Goal: Contribute content: Contribute content

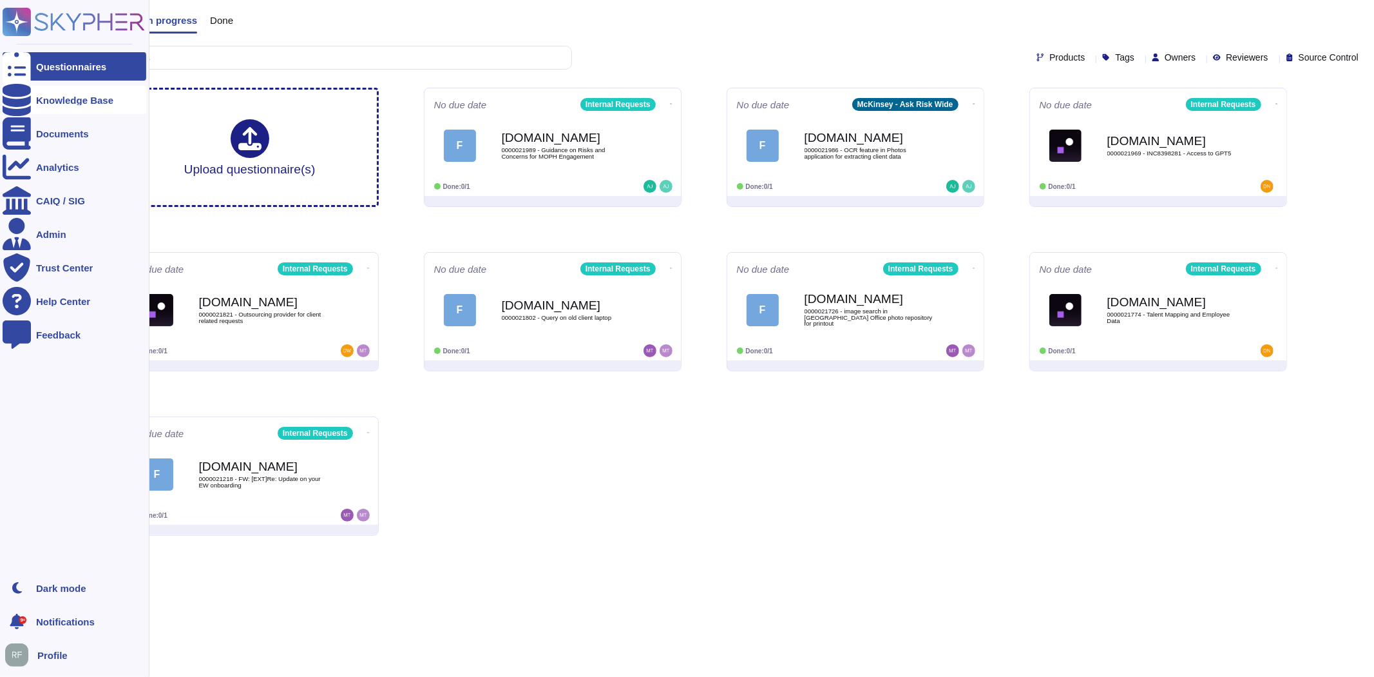
click at [26, 104] on div at bounding box center [17, 100] width 28 height 28
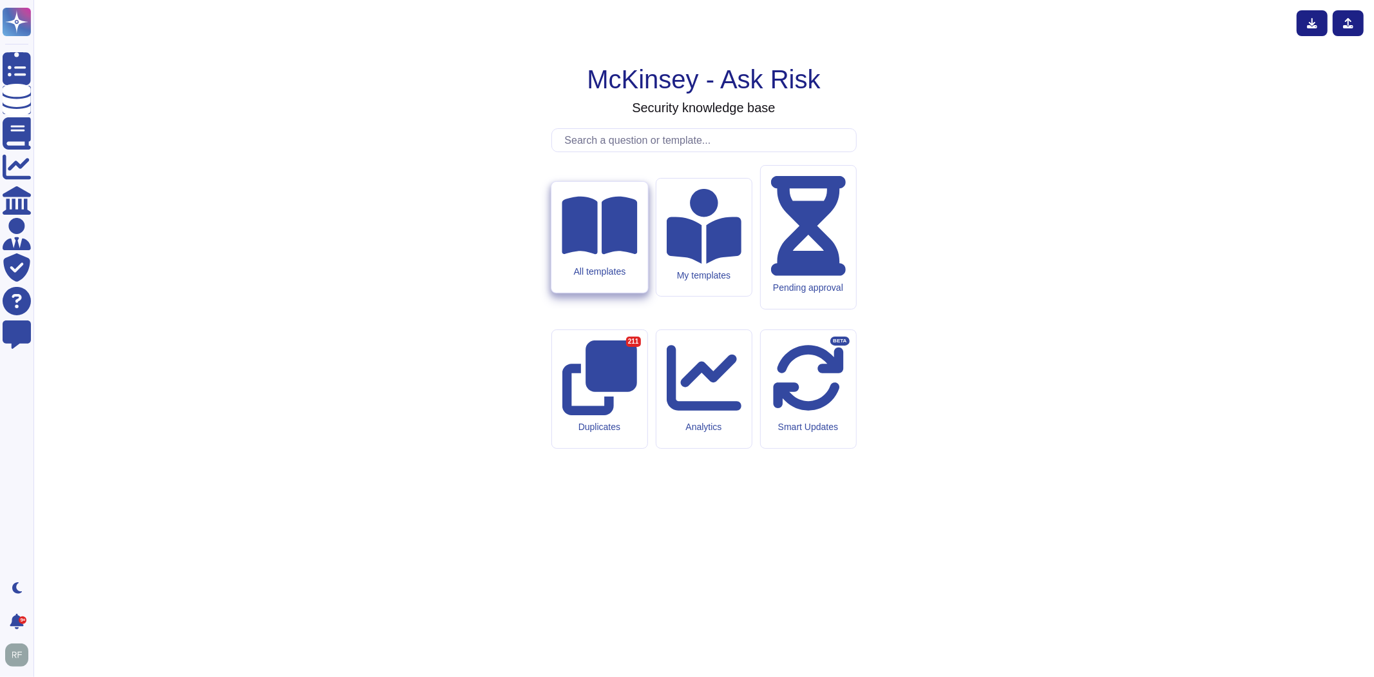
click at [613, 293] on div "All templates" at bounding box center [600, 237] width 96 height 111
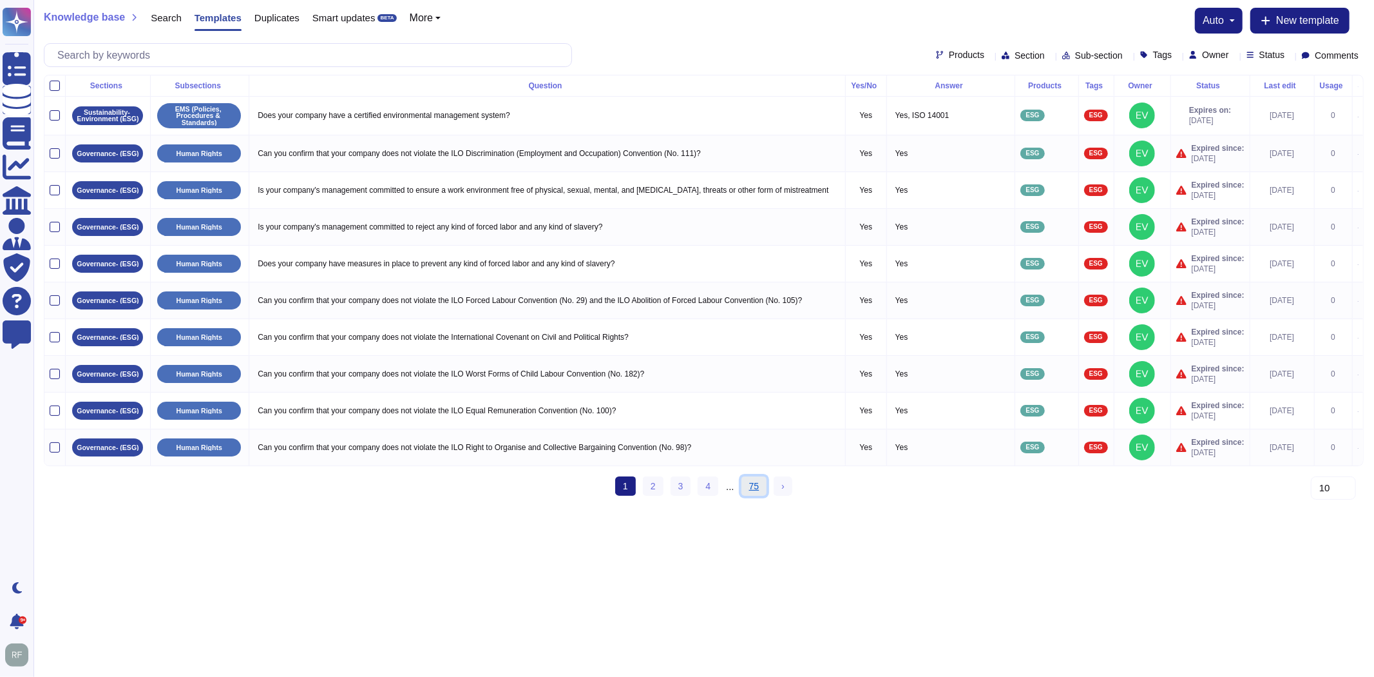
click at [756, 495] on link "75" at bounding box center [755, 485] width 26 height 19
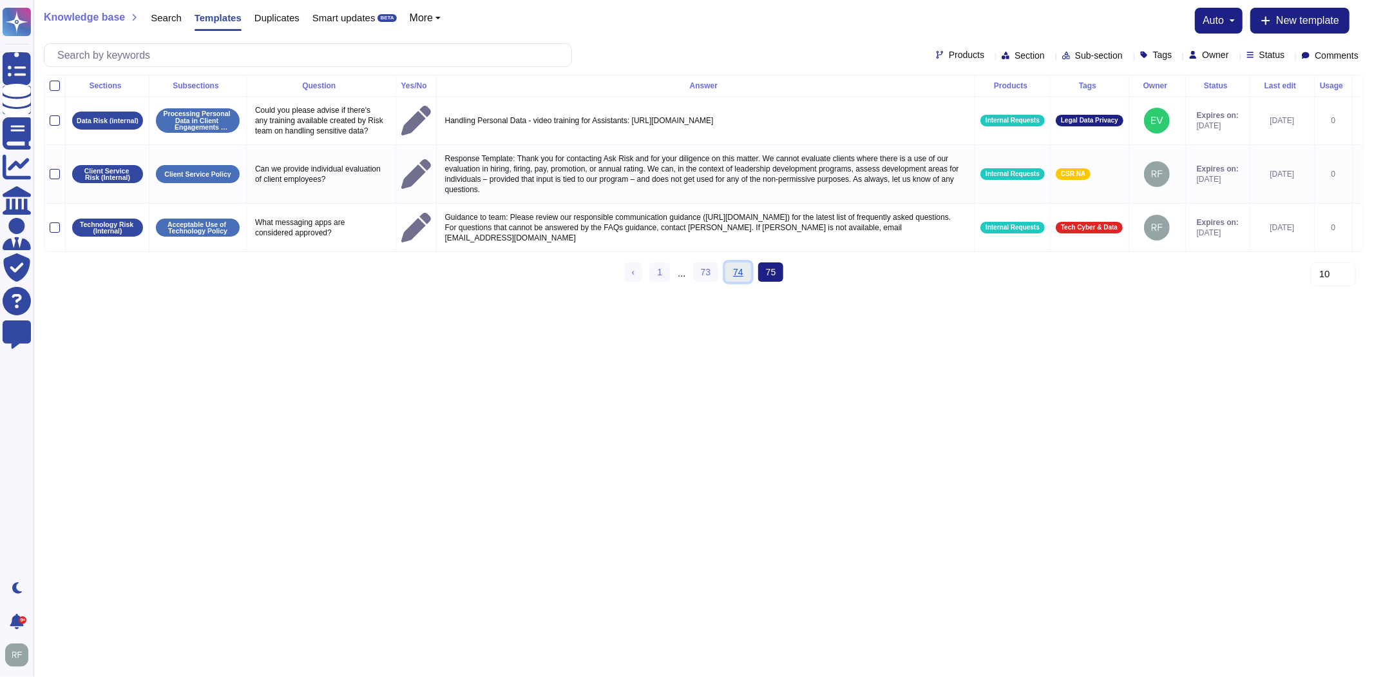
click at [732, 282] on link "74" at bounding box center [738, 271] width 26 height 19
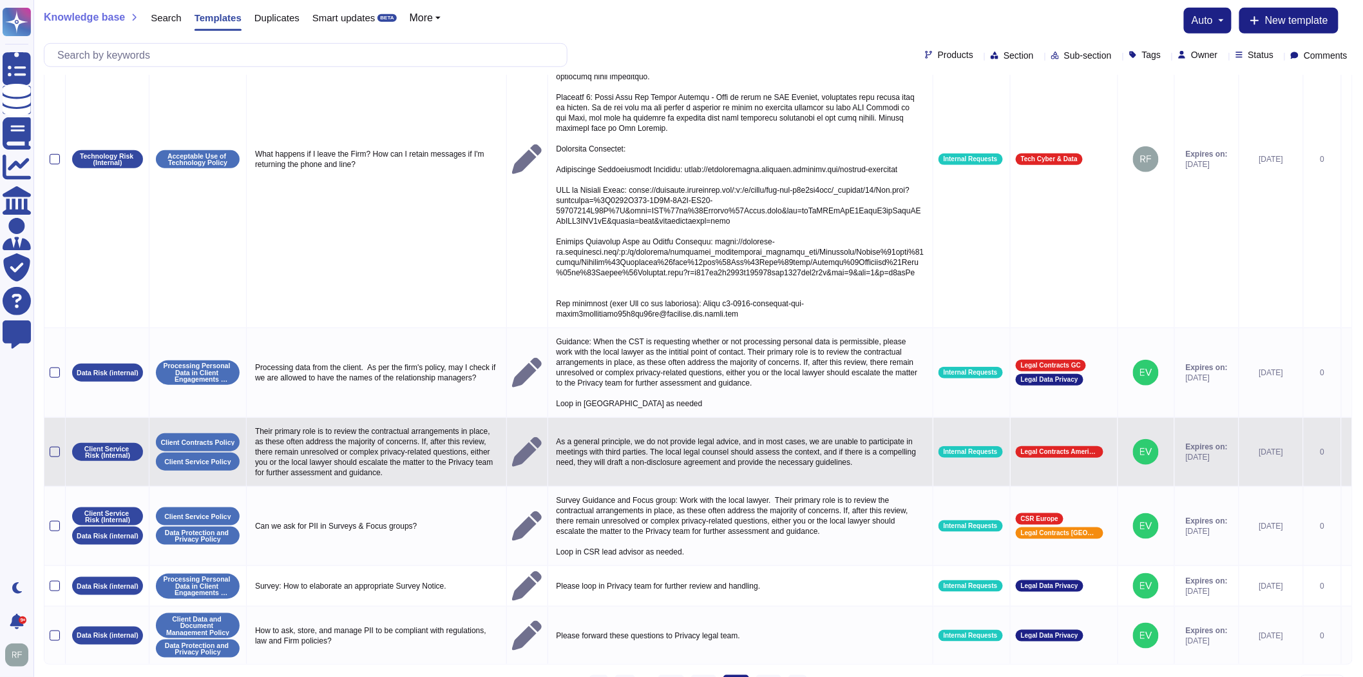
scroll to position [369, 0]
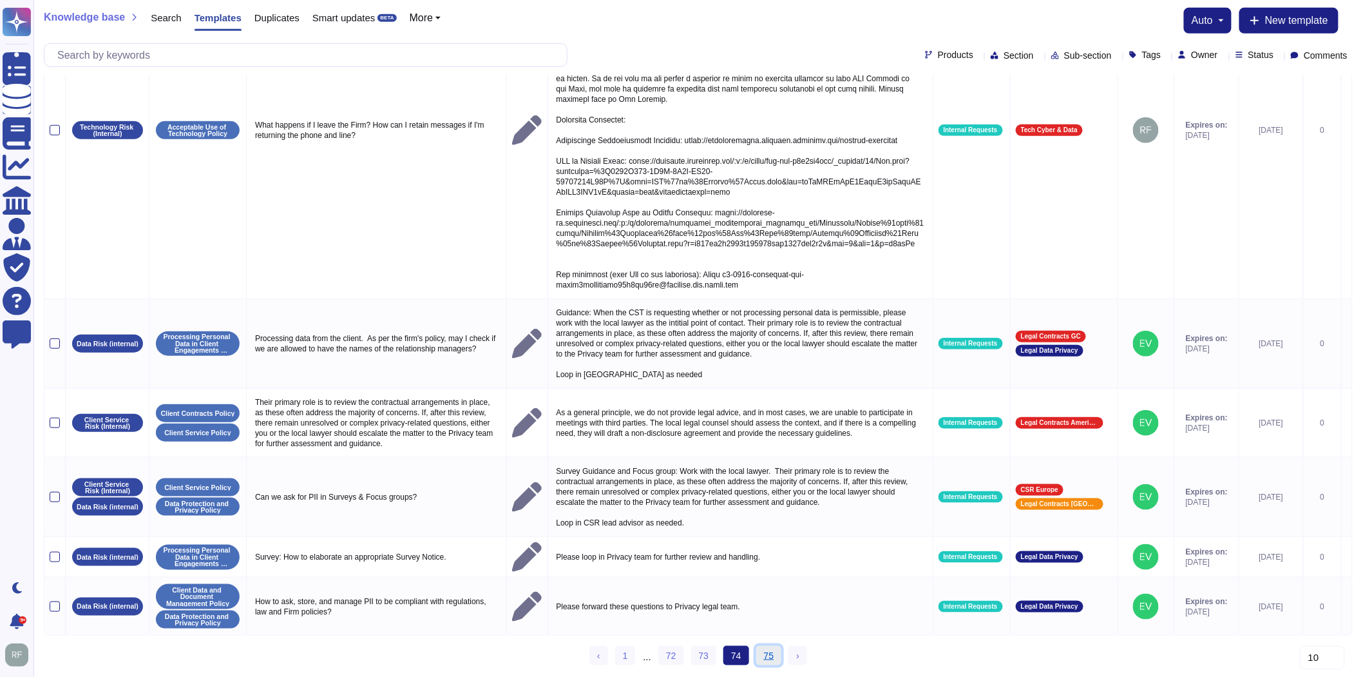
click at [773, 653] on link "75" at bounding box center [769, 655] width 26 height 19
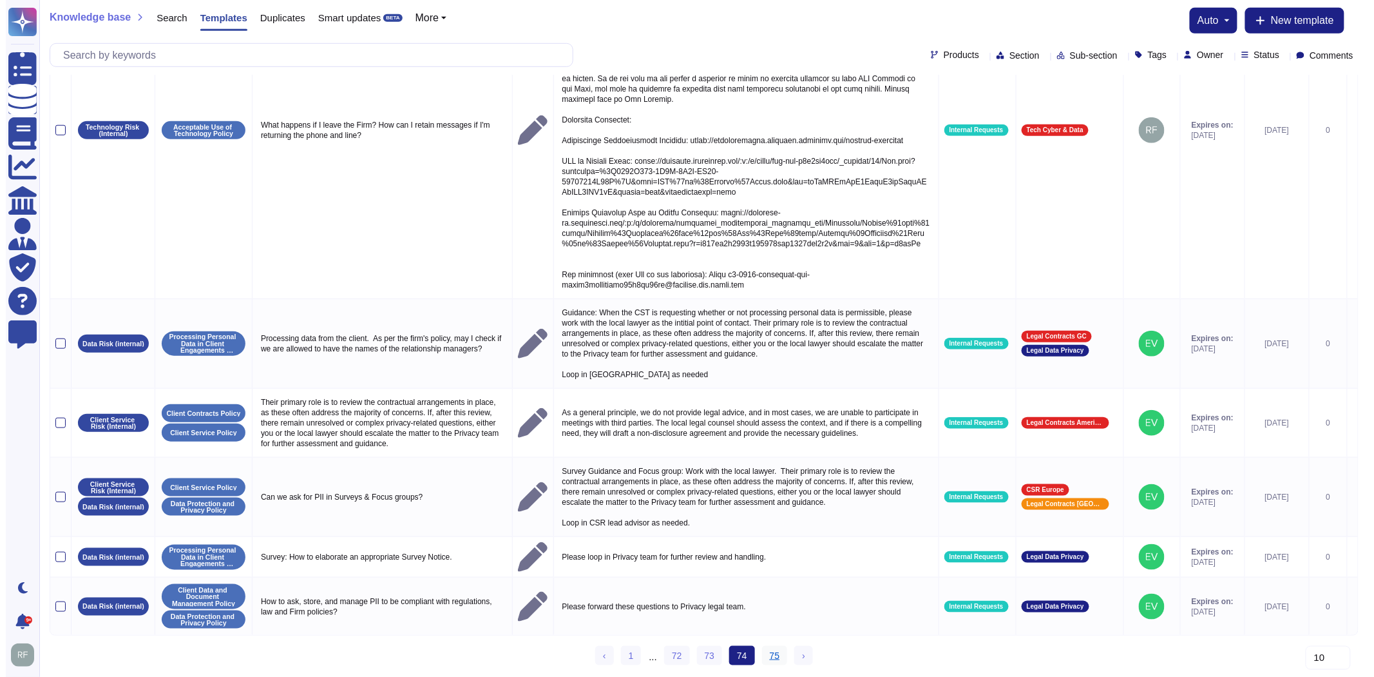
scroll to position [0, 0]
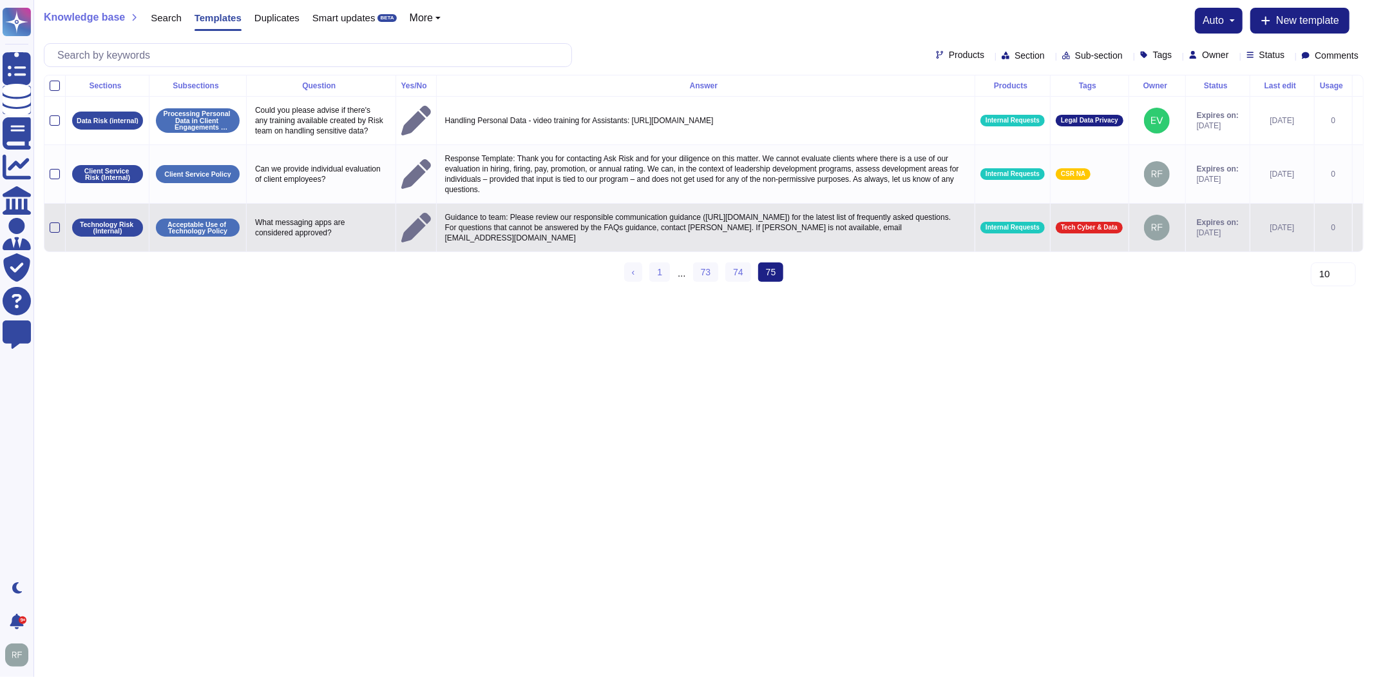
click at [1358, 228] on icon at bounding box center [1358, 228] width 0 height 0
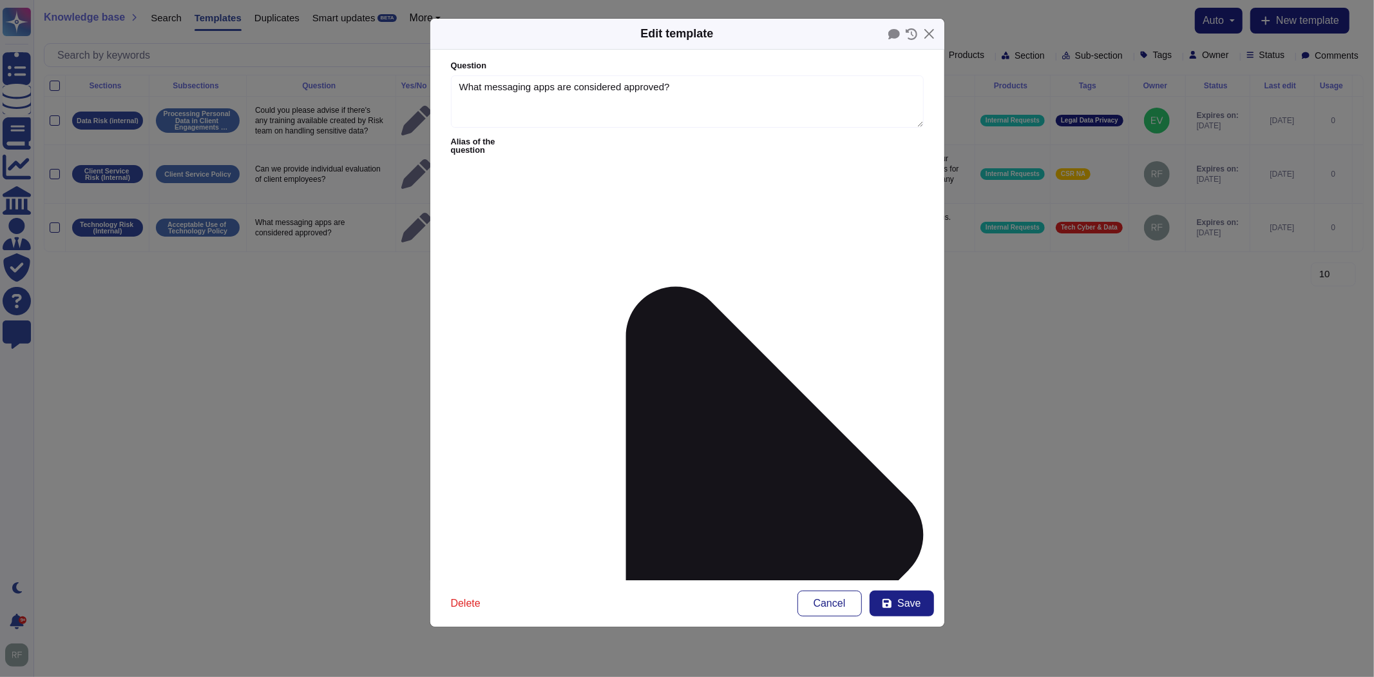
type textarea "What messaging apps are considered approved?"
type textarea "Guidance to team: Please review our responsible communication guidance ([URL][D…"
click at [548, 142] on icon at bounding box center [725, 534] width 396 height 793
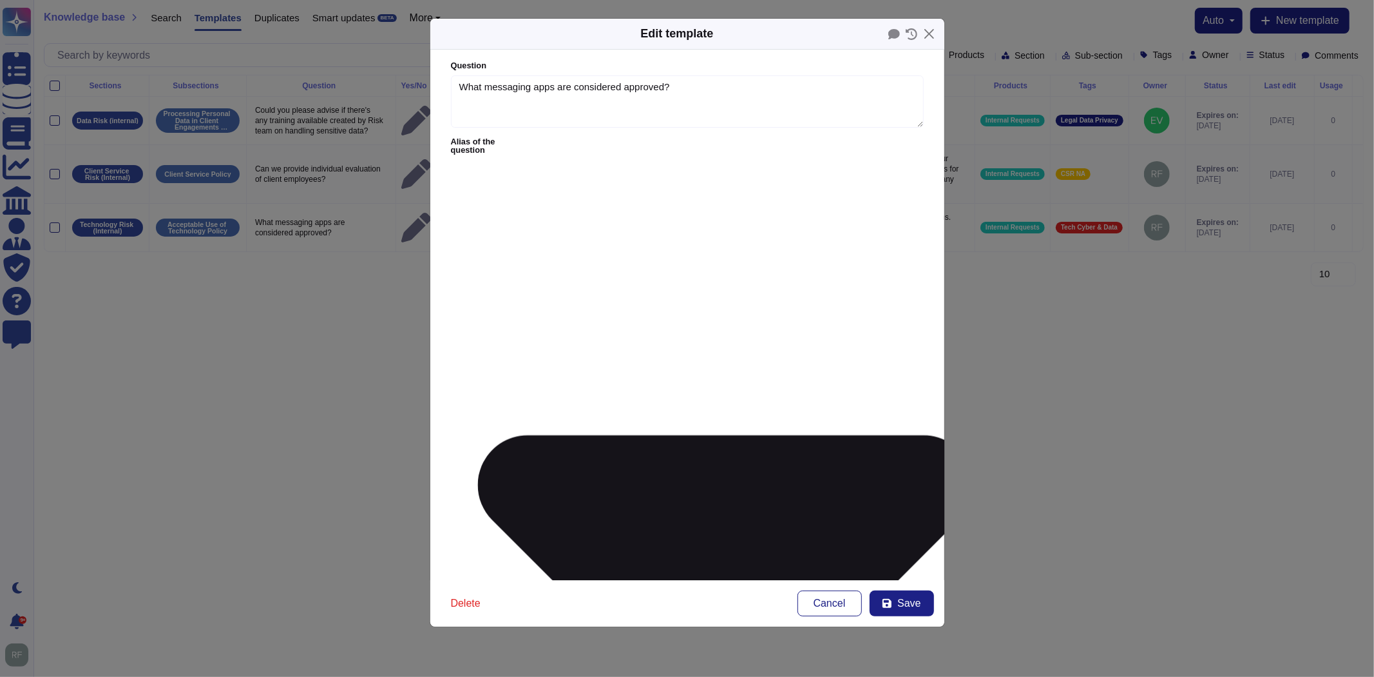
type textarea "On what platforms should we be conducting Firm business?"
type textarea "What is a McKinsey-licensed platform?"
type textarea "What is considered a “non-licensed communication application”?"
type textarea "What geographies are subject to this obligation?"
type textarea "What communications are required to be retained?"
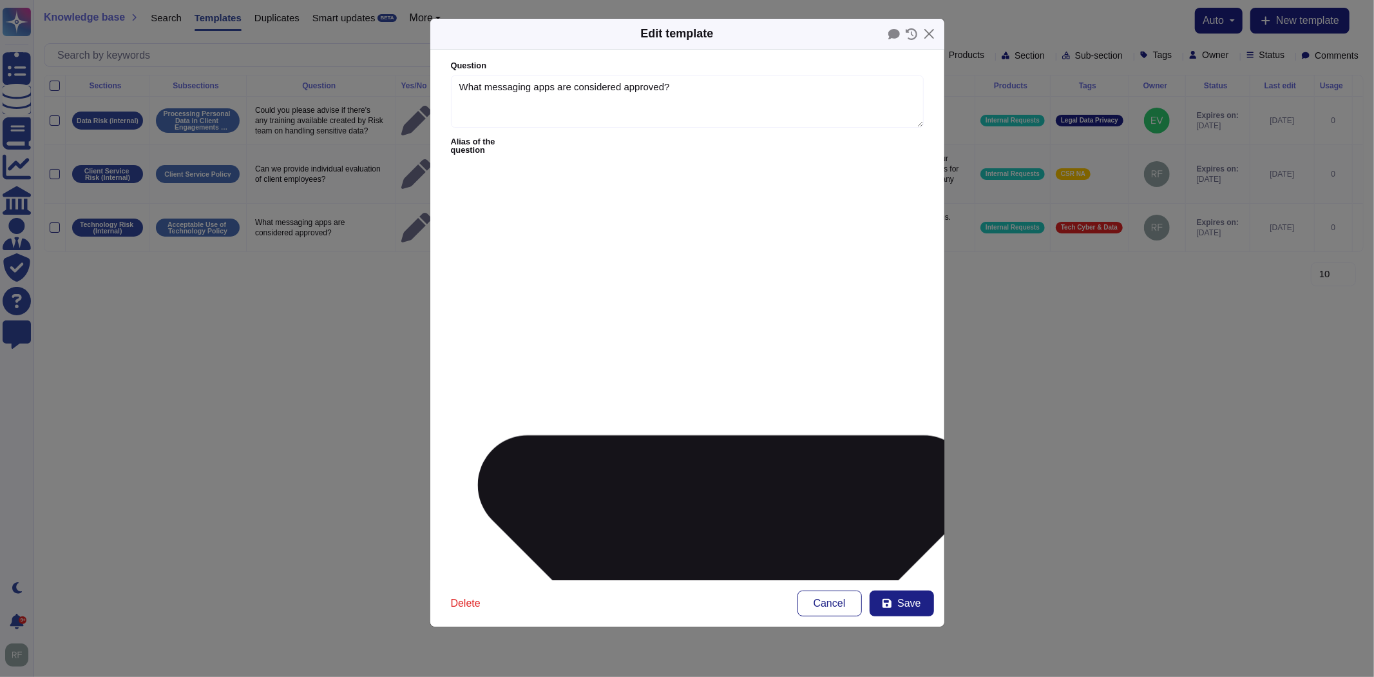
type textarea "What is considered a “communication related to McKinsey business”?"
type textarea "Am I required to certify that I retained business communications I received on …"
type textarea "Will this impact any personal messages between colleagues?"
type textarea "How can I stay in compliance with this new policy?"
type textarea "How long do I need to retain communications related to McKinsey business?"
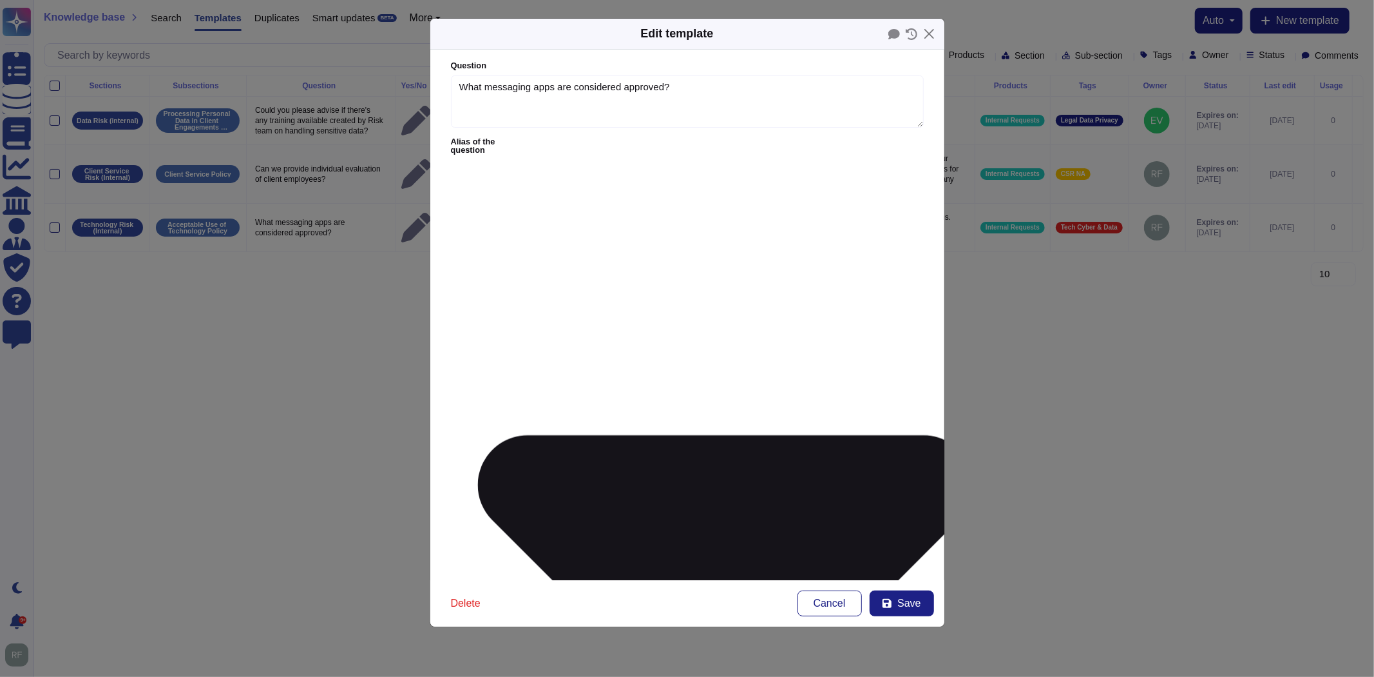
type textarea "Do I have to retain non-text communication as well, such as voice recordings, v…"
type textarea "What do I have to do to retain this data?"
type textarea "How can I adjust my retention and backup settings in non-approved applications?"
type textarea "What is an ephemeral message? How can I tell if I’m sending or receiving such m…"
type textarea "My device does not have enough space to retain all the messages. How can I rema…"
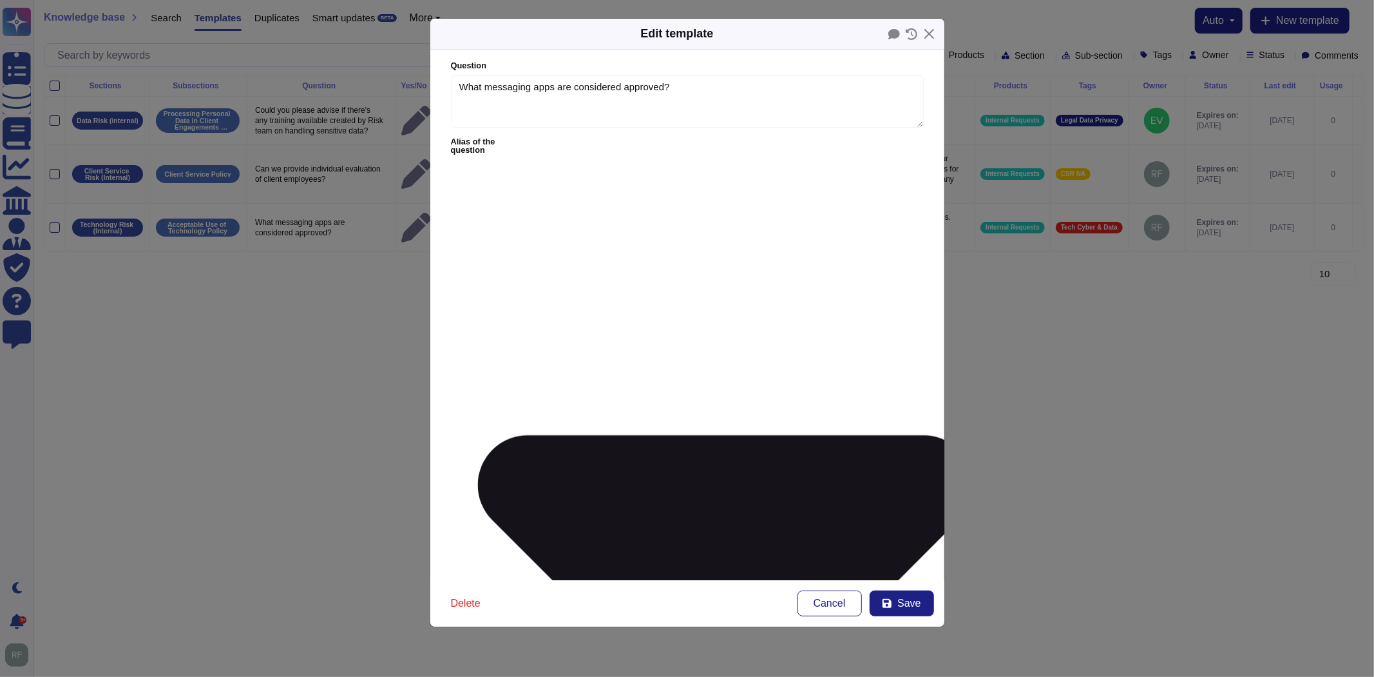
type textarea "If I must purchase additional storage to retain messages sent in non-licensed a…"
type textarea "How can I transfer retained messages to the Firm?"
type textarea "What if my client prefers we use a non-licensed application, such as WhatsApp?"
type textarea "Will self-retaining messages that I receive from my clients on text, WhatsApp, …"
type textarea "What are the consequences if I fail to retain communications related to McKinse…"
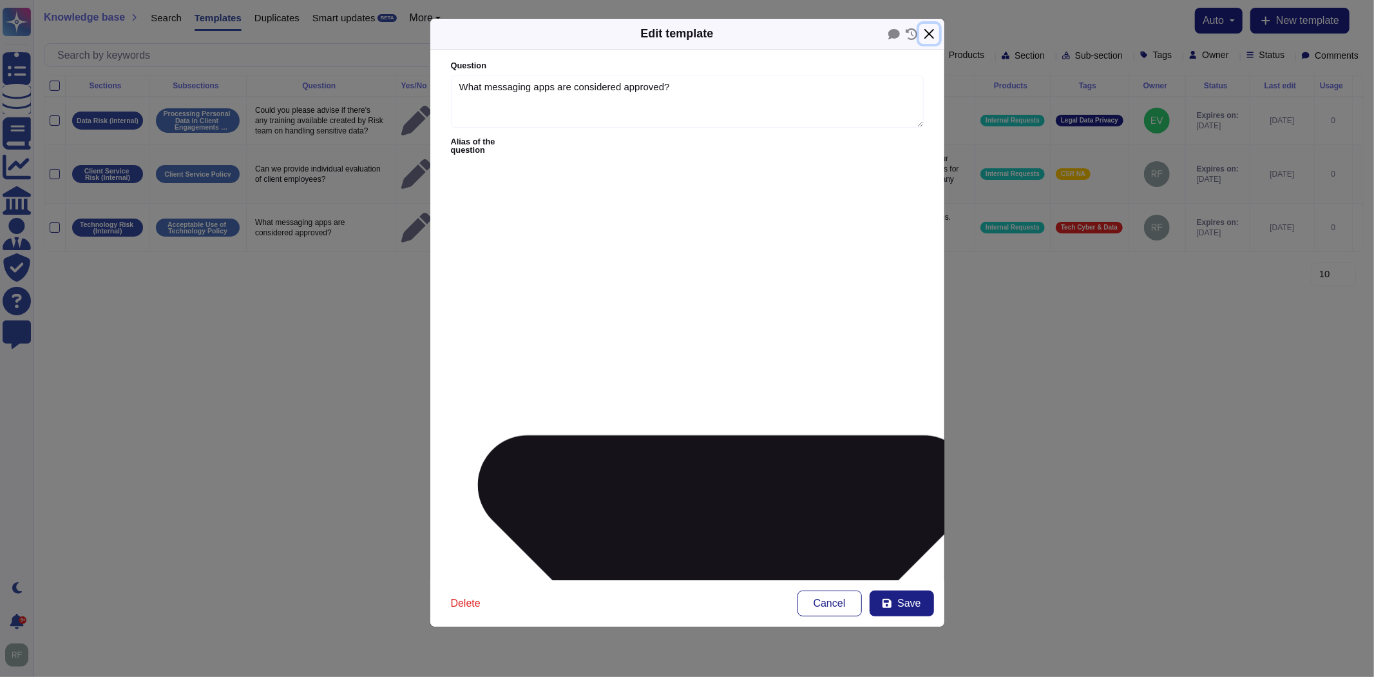
click at [929, 30] on button "Close" at bounding box center [929, 34] width 20 height 20
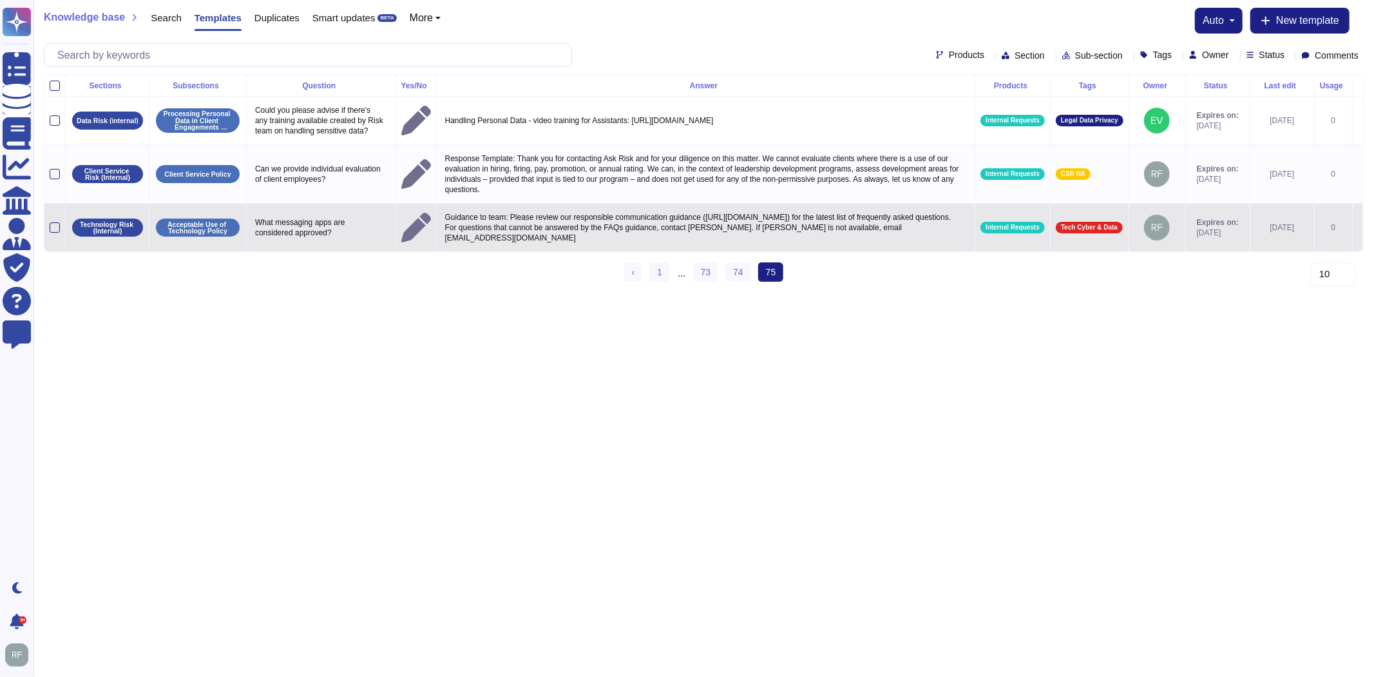
click at [731, 226] on p "Guidance to team: Please review our responsible communication guidance ([URL][D…" at bounding box center [706, 227] width 528 height 37
type textarea "Guidance to team: Please review our responsible communication guidance ([URL][D…"
drag, startPoint x: 742, startPoint y: 224, endPoint x: 477, endPoint y: 234, distance: 265.6
click at [477, 234] on textarea "Guidance to team: Please review our responsible communication guidance ([URL][D…" at bounding box center [704, 231] width 525 height 44
click at [1309, 20] on span "New template" at bounding box center [1307, 20] width 63 height 10
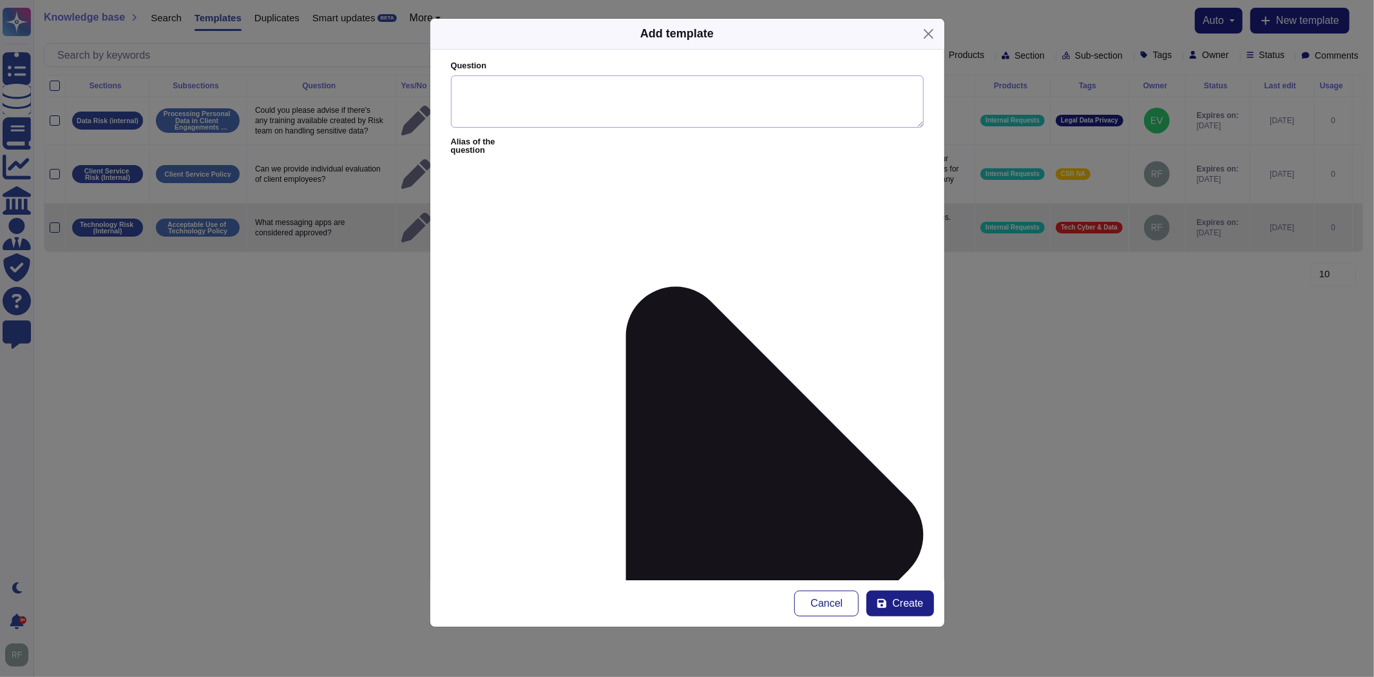
drag, startPoint x: 522, startPoint y: 106, endPoint x: 537, endPoint y: 95, distance: 18.4
click at [523, 106] on textarea "Question" at bounding box center [687, 101] width 473 height 53
type textarea "What happens if I accidentally delete messages that are considered related to […"
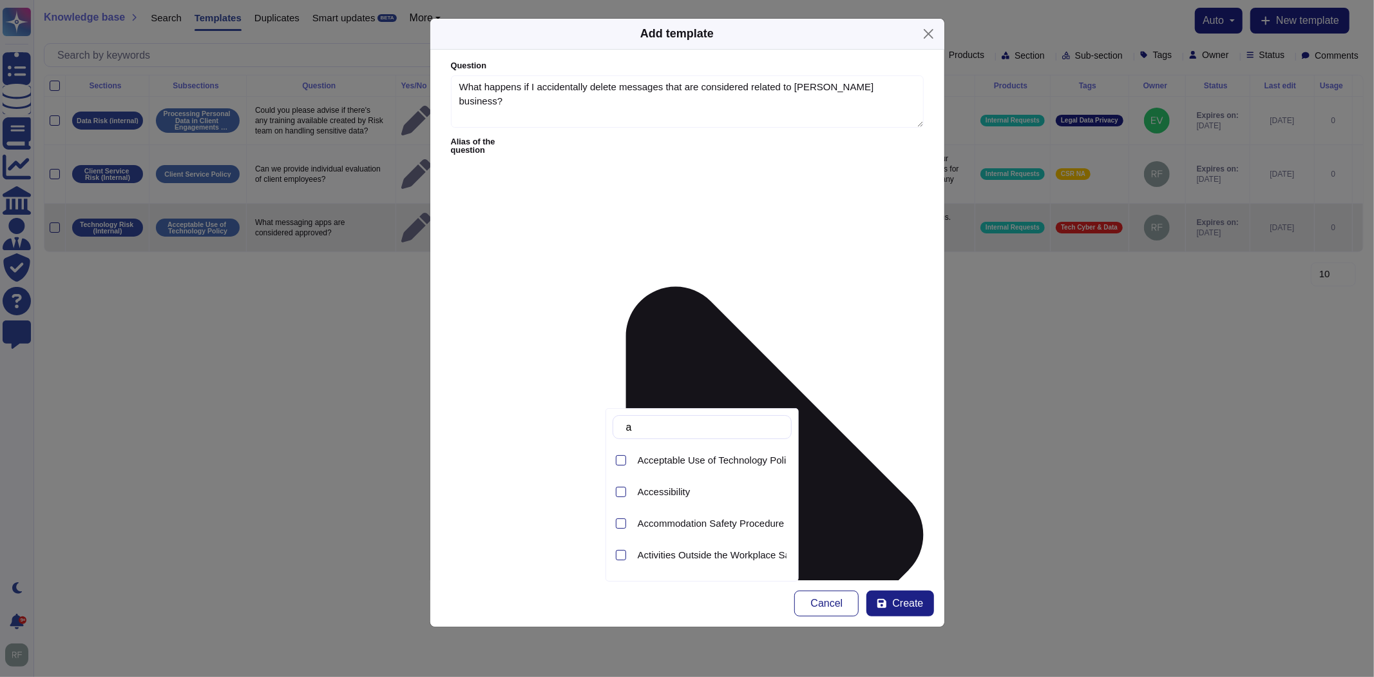
type input "a"
click at [668, 456] on span "Acceptable Use of Technology Policy" at bounding box center [717, 460] width 158 height 12
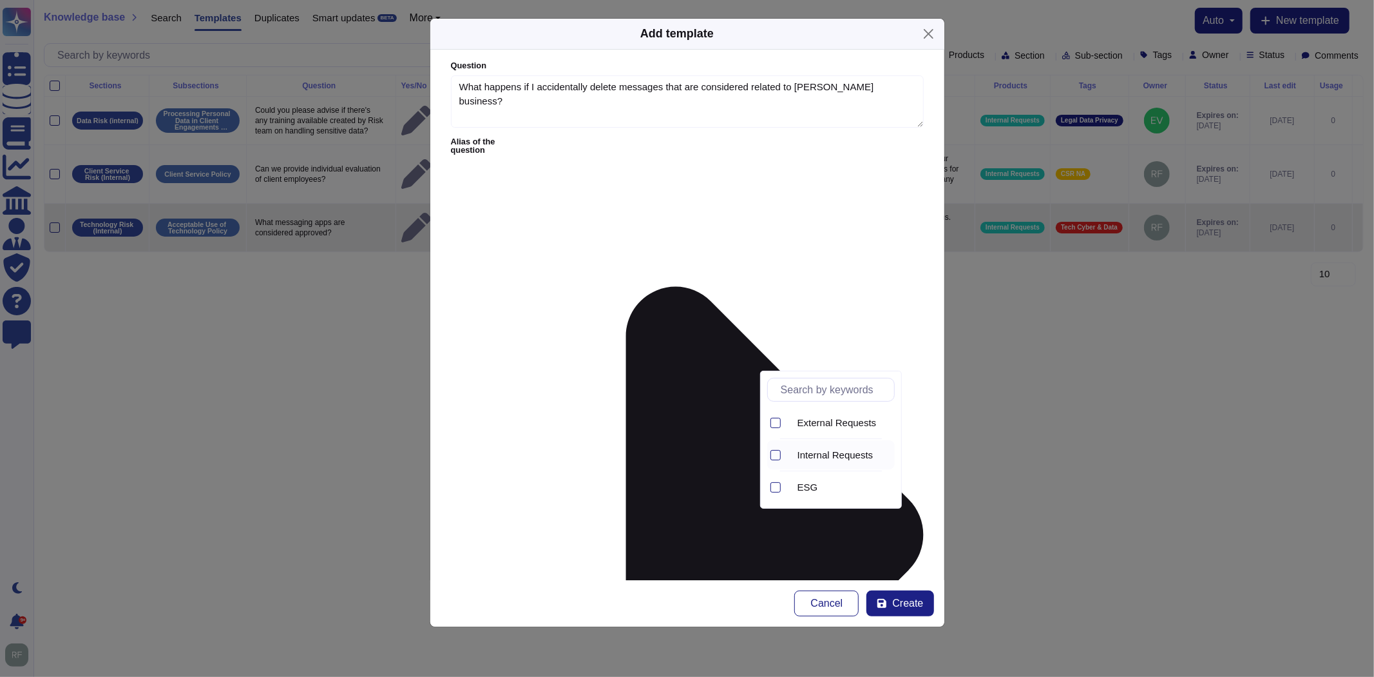
click at [817, 460] on span "Internal Requests" at bounding box center [836, 455] width 76 height 12
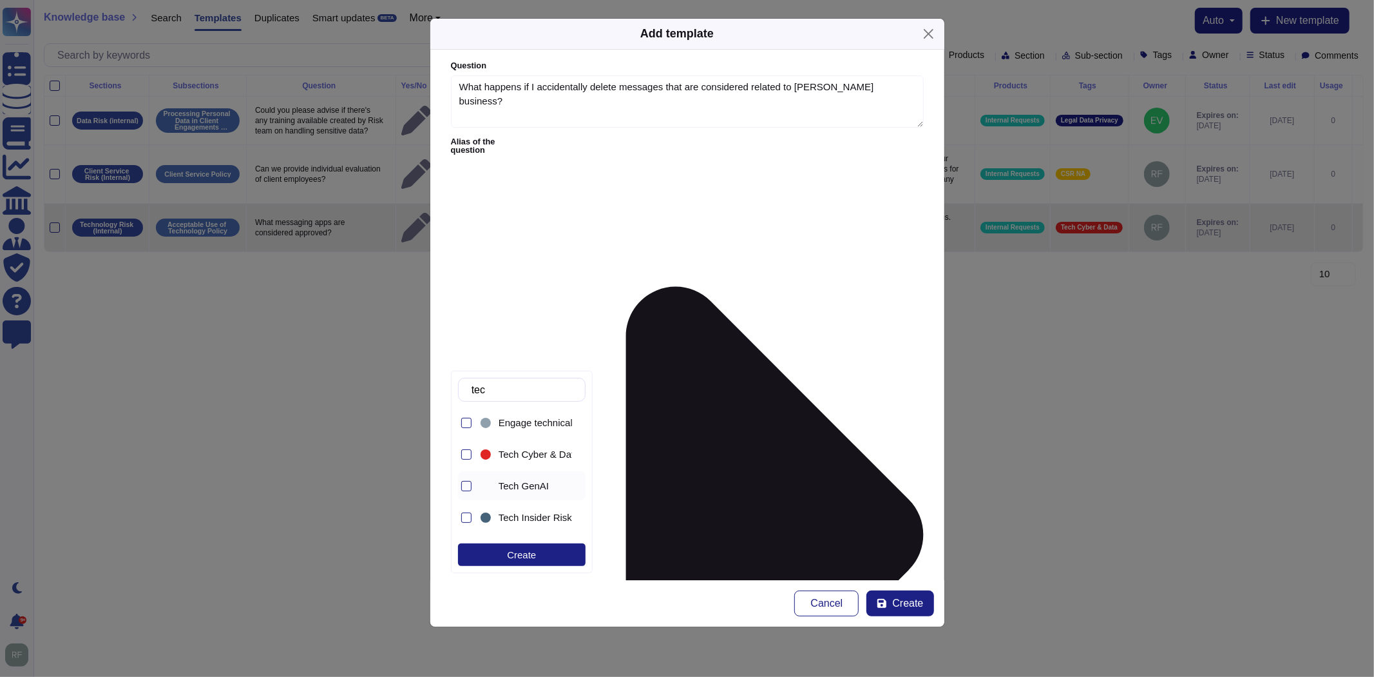
type input "tech"
click at [520, 454] on span "Tech Cyber & Data" at bounding box center [539, 454] width 81 height 12
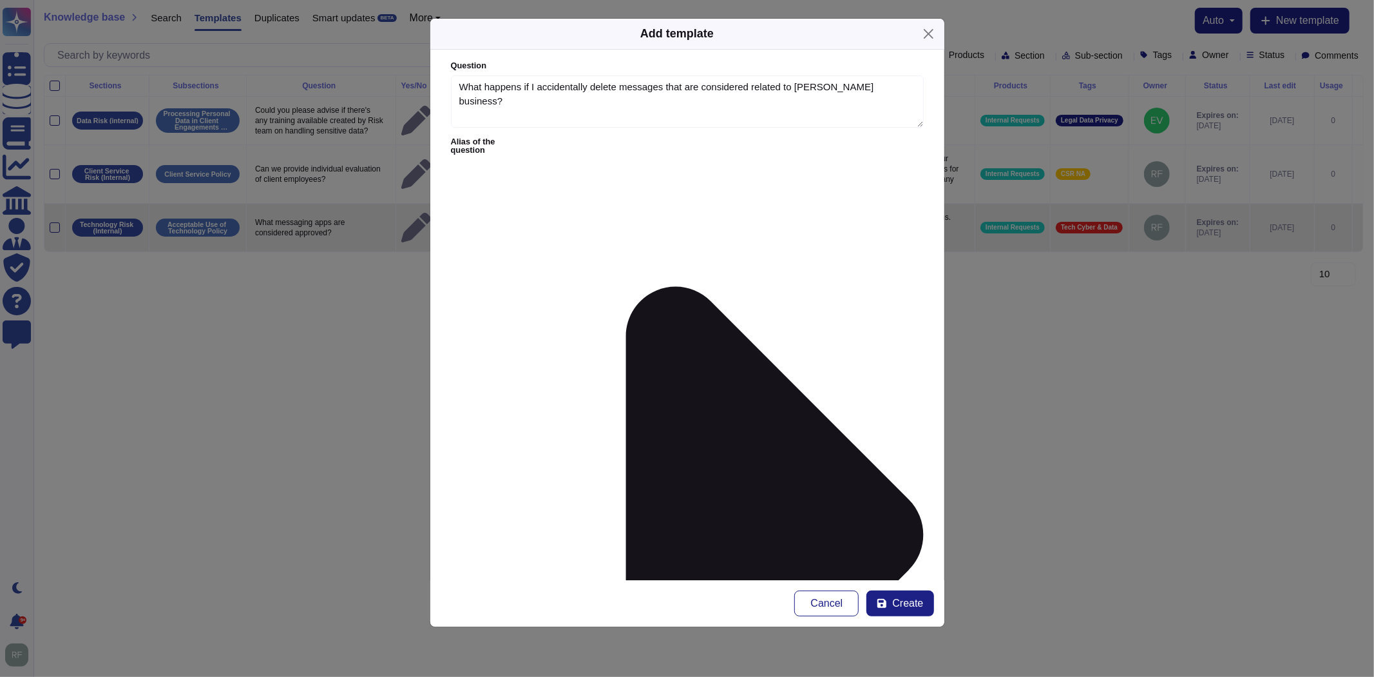
type textarea "T"
type textarea "Guidance: Review"
